Goal: Task Accomplishment & Management: Complete application form

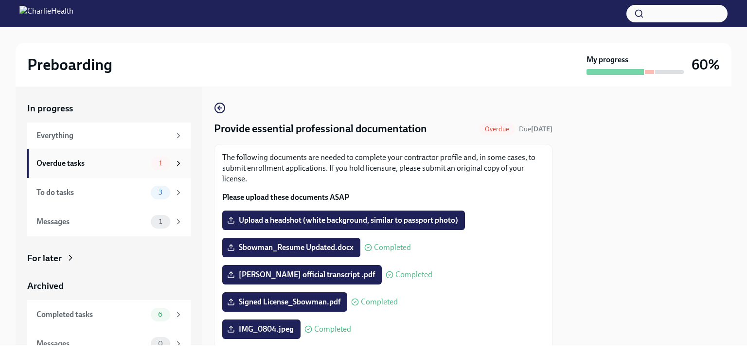
click at [123, 165] on div "Overdue tasks" at bounding box center [91, 163] width 110 height 11
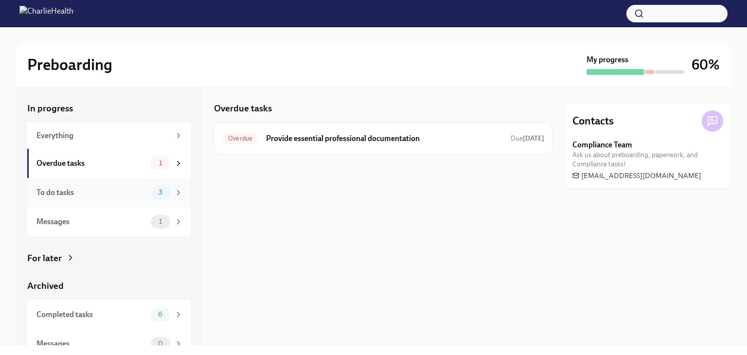
click at [128, 195] on div "To do tasks" at bounding box center [91, 192] width 110 height 11
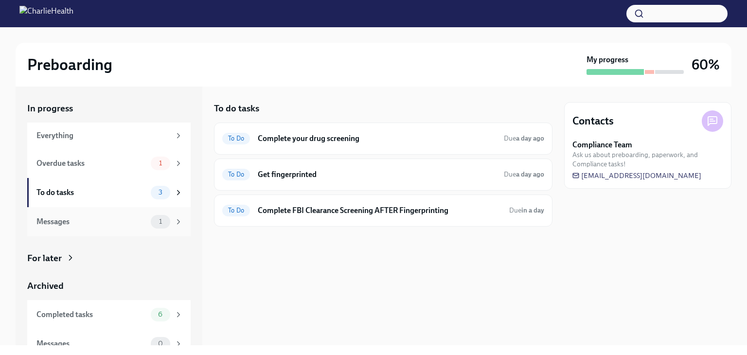
click at [125, 223] on div "Messages" at bounding box center [91, 221] width 110 height 11
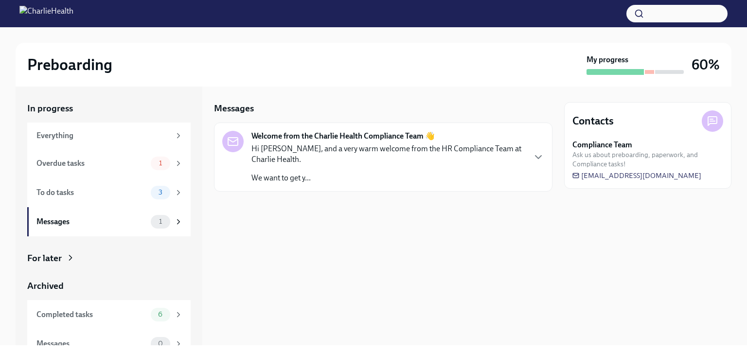
click at [333, 178] on p "We want to get y..." at bounding box center [387, 178] width 273 height 11
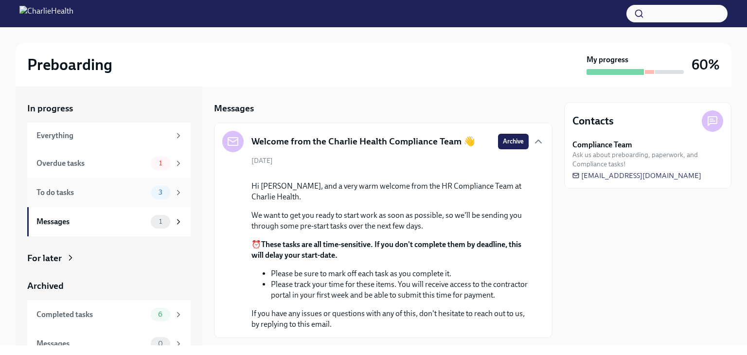
click at [92, 190] on div "To do tasks" at bounding box center [91, 192] width 110 height 11
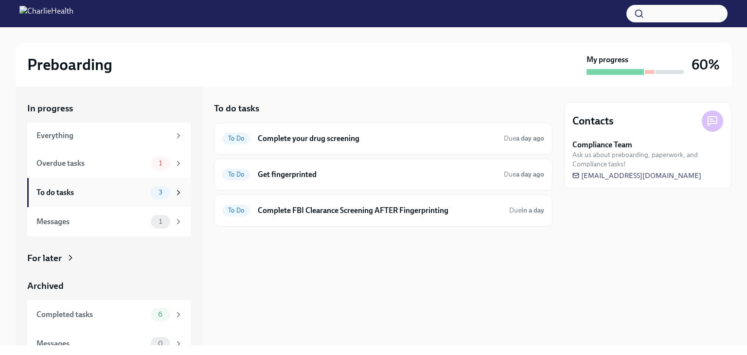
scroll to position [13, 0]
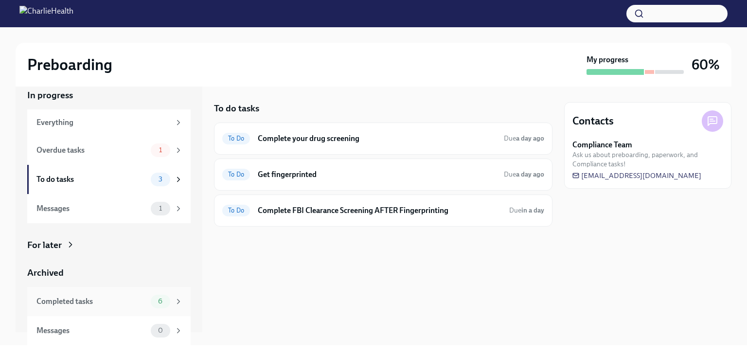
click at [95, 297] on div "Completed tasks" at bounding box center [91, 301] width 110 height 11
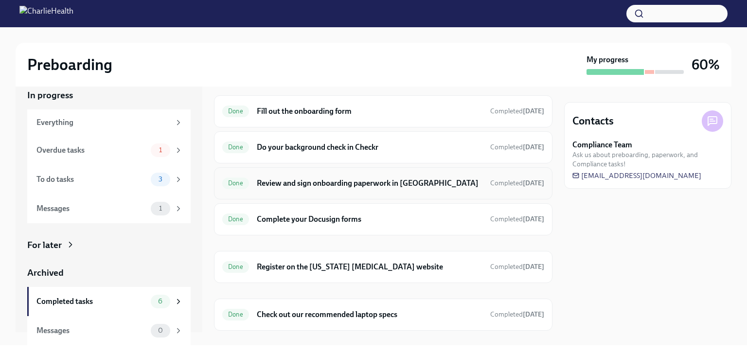
scroll to position [42, 0]
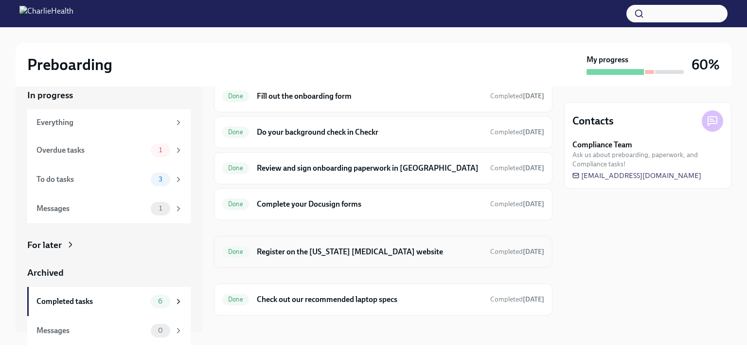
click at [383, 250] on h6 "Register on the [US_STATE] [MEDICAL_DATA] website" at bounding box center [370, 252] width 226 height 11
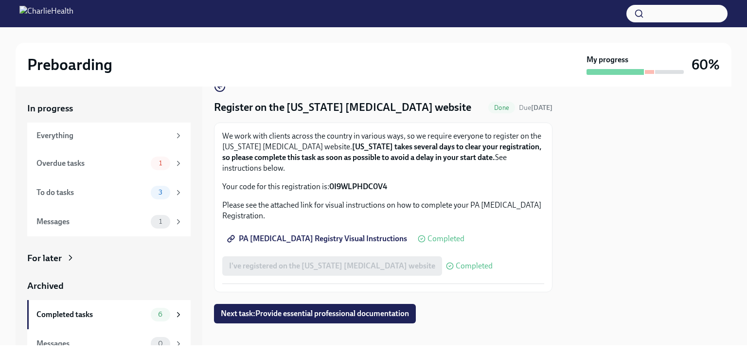
scroll to position [31, 0]
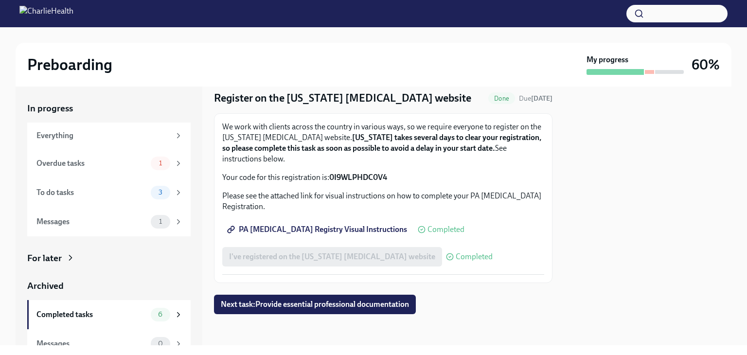
click at [375, 256] on div "I've registered on the [US_STATE] [MEDICAL_DATA] website Completed" at bounding box center [357, 256] width 270 height 19
click at [271, 305] on span "Next task : Provide essential professional documentation" at bounding box center [315, 305] width 188 height 10
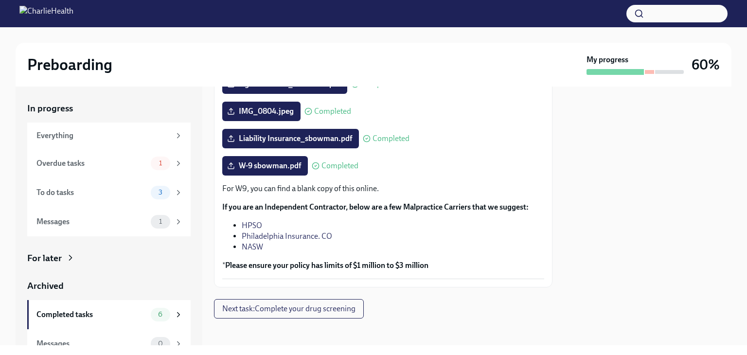
scroll to position [222, 0]
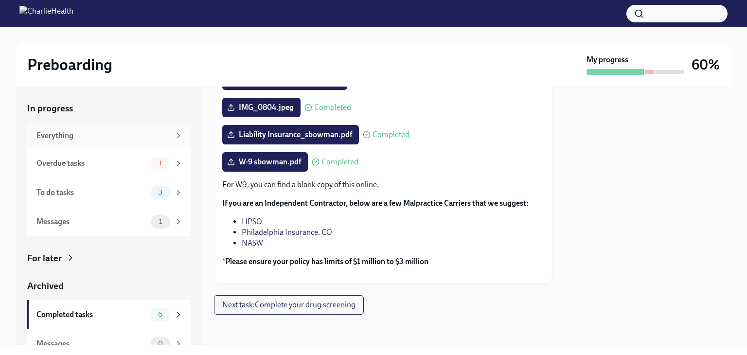
click at [91, 137] on div "Everything" at bounding box center [103, 135] width 134 height 11
